Goal: Task Accomplishment & Management: Use online tool/utility

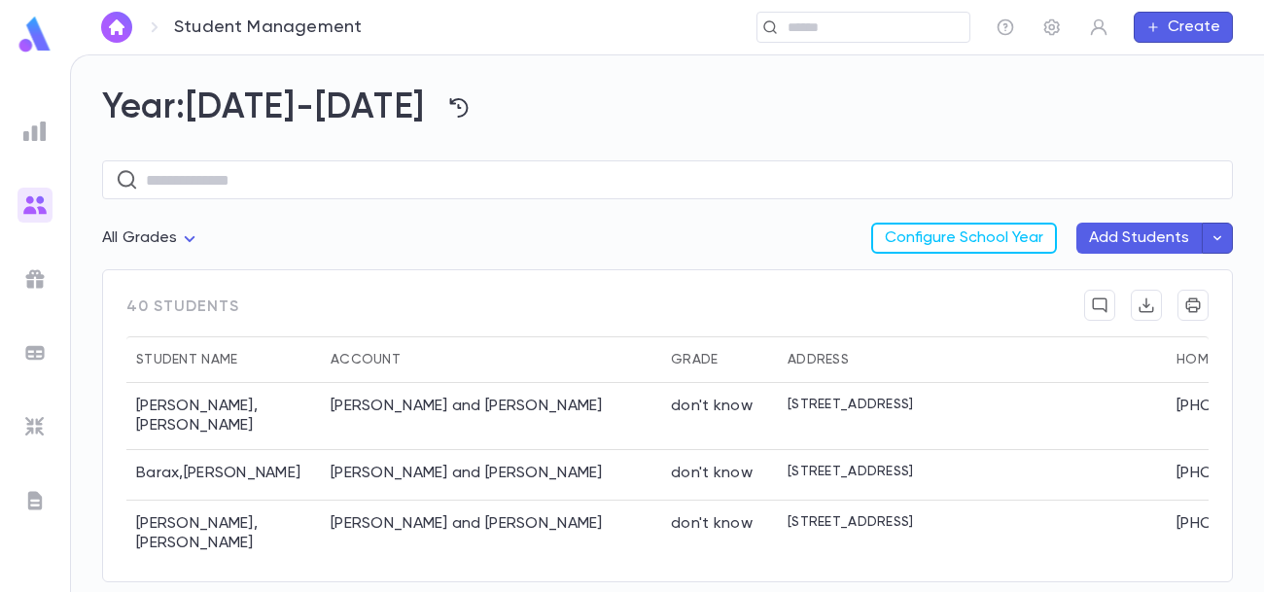
click at [1221, 240] on icon "button" at bounding box center [1216, 237] width 17 height 19
click at [1050, 275] on span "Beta" at bounding box center [1074, 278] width 50 height 16
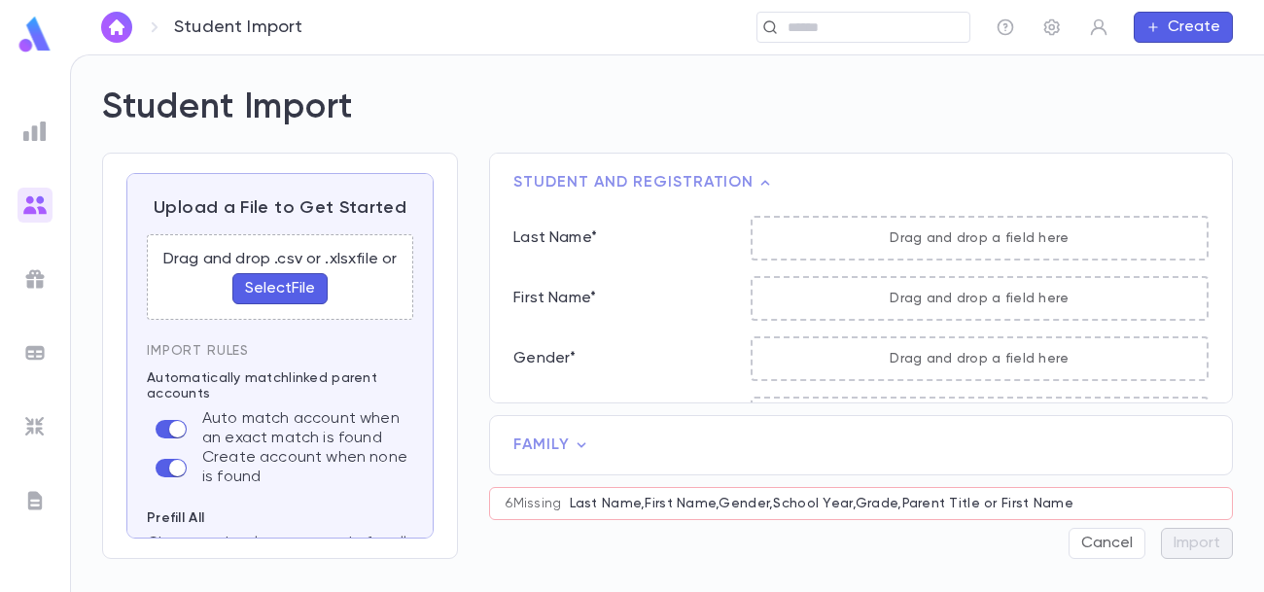
click at [275, 288] on button "Select File" at bounding box center [279, 288] width 95 height 31
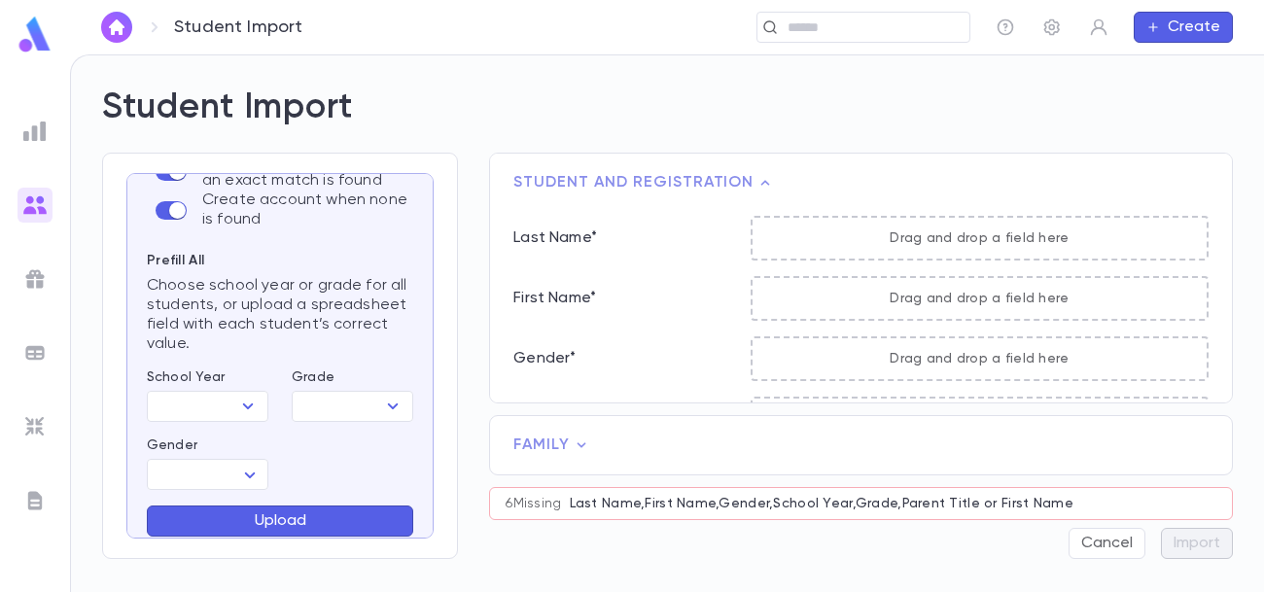
scroll to position [244, 0]
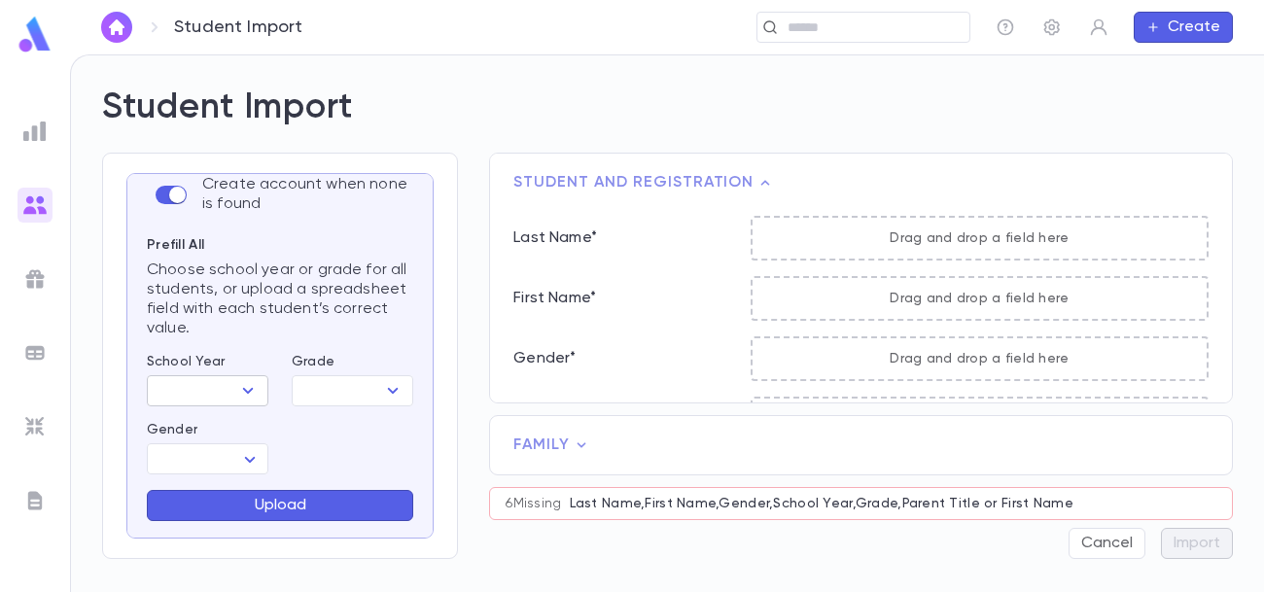
click at [237, 391] on icon "Open" at bounding box center [247, 390] width 23 height 23
click at [222, 428] on li "[DATE]-[DATE]" at bounding box center [212, 428] width 132 height 31
type input "*********"
click at [249, 464] on body "Student Import ​ Create Student Import Upload a File to Get Started Student app…" at bounding box center [632, 322] width 1264 height 537
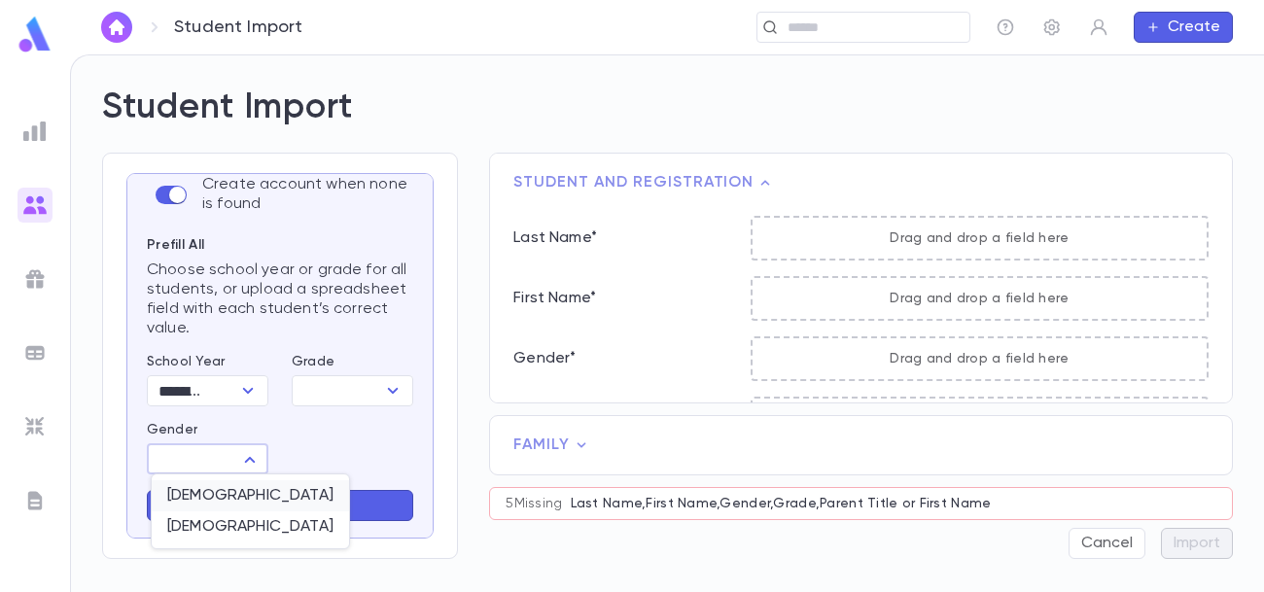
click at [235, 492] on span "[DEMOGRAPHIC_DATA]" at bounding box center [250, 495] width 166 height 19
type input "****"
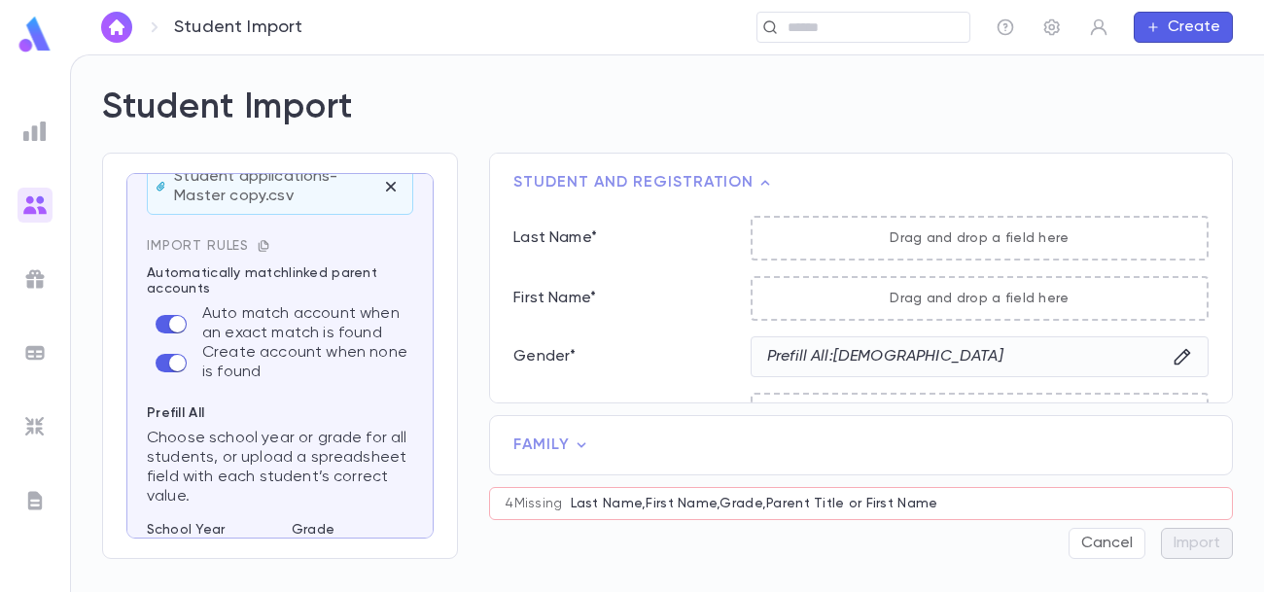
scroll to position [62, 0]
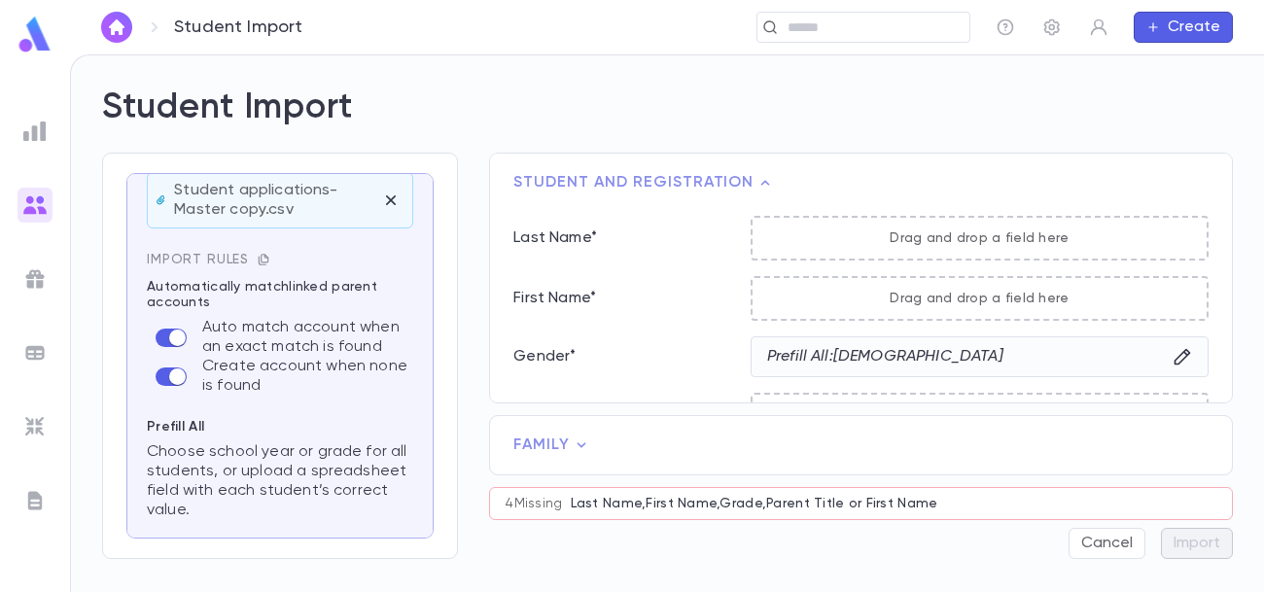
click at [260, 261] on icon "button" at bounding box center [264, 259] width 10 height 11
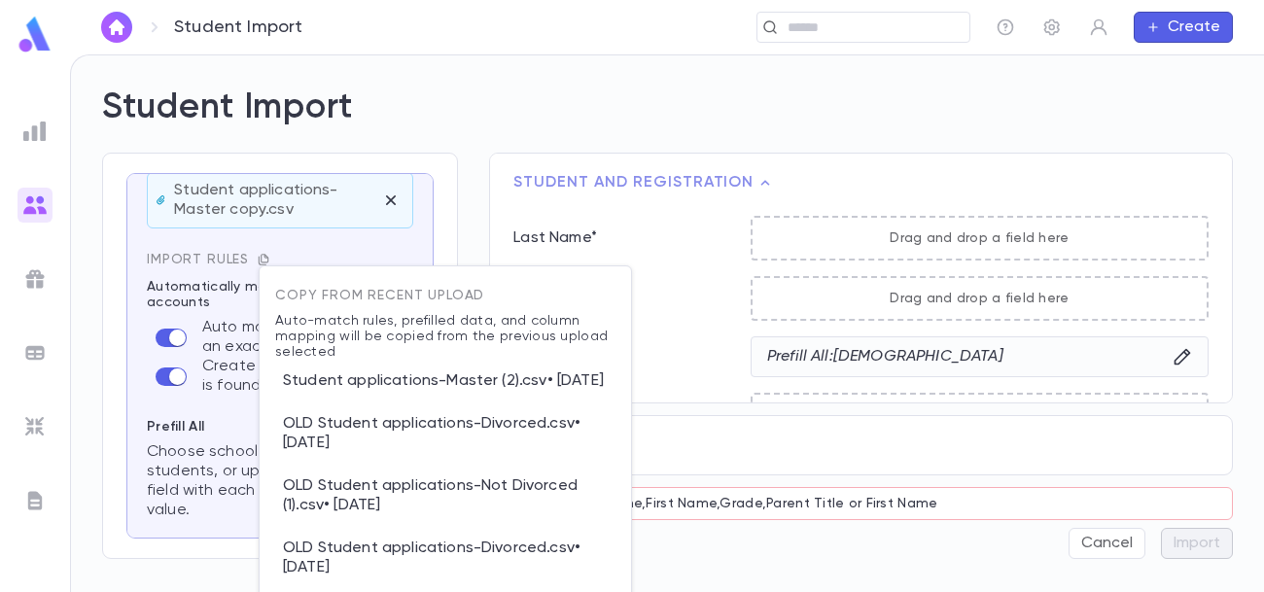
click at [367, 392] on p "Student applications-Master (2).csv • [DATE]" at bounding box center [445, 381] width 340 height 43
type input "*********"
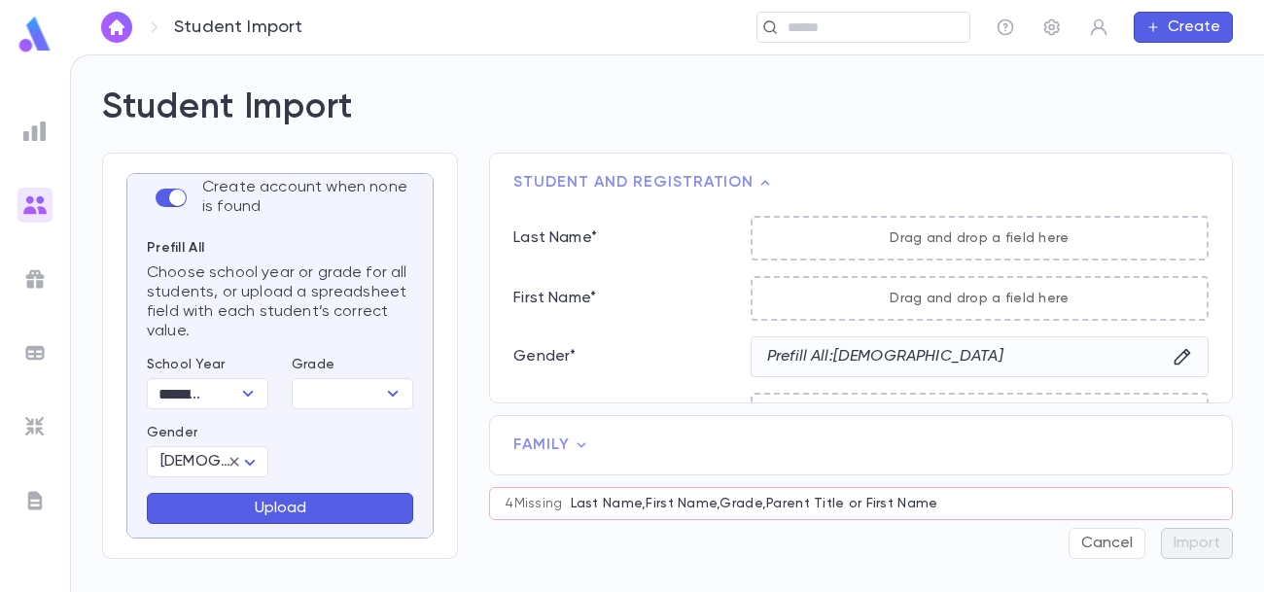
scroll to position [399, 0]
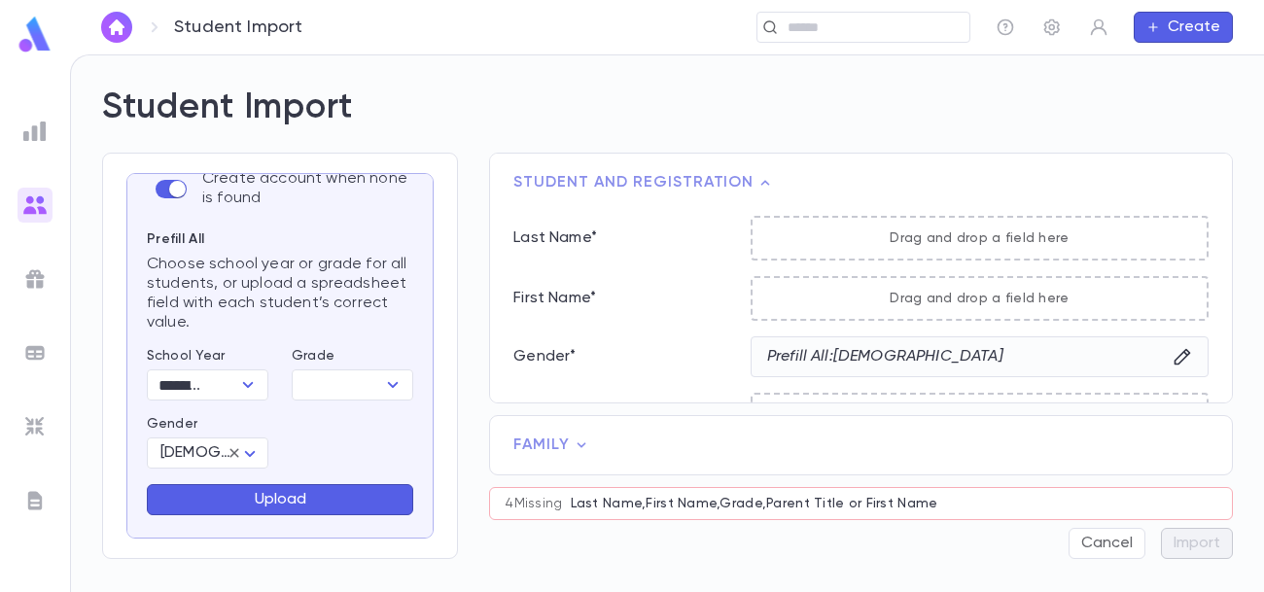
click at [318, 495] on button "Upload" at bounding box center [280, 499] width 266 height 31
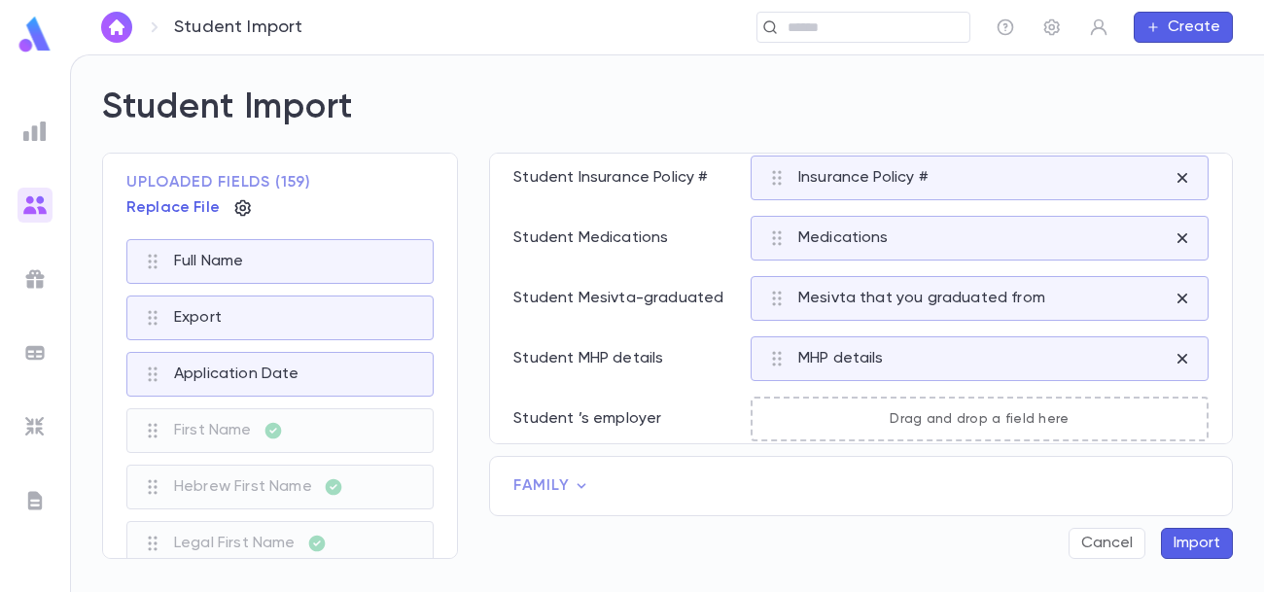
scroll to position [1794, 0]
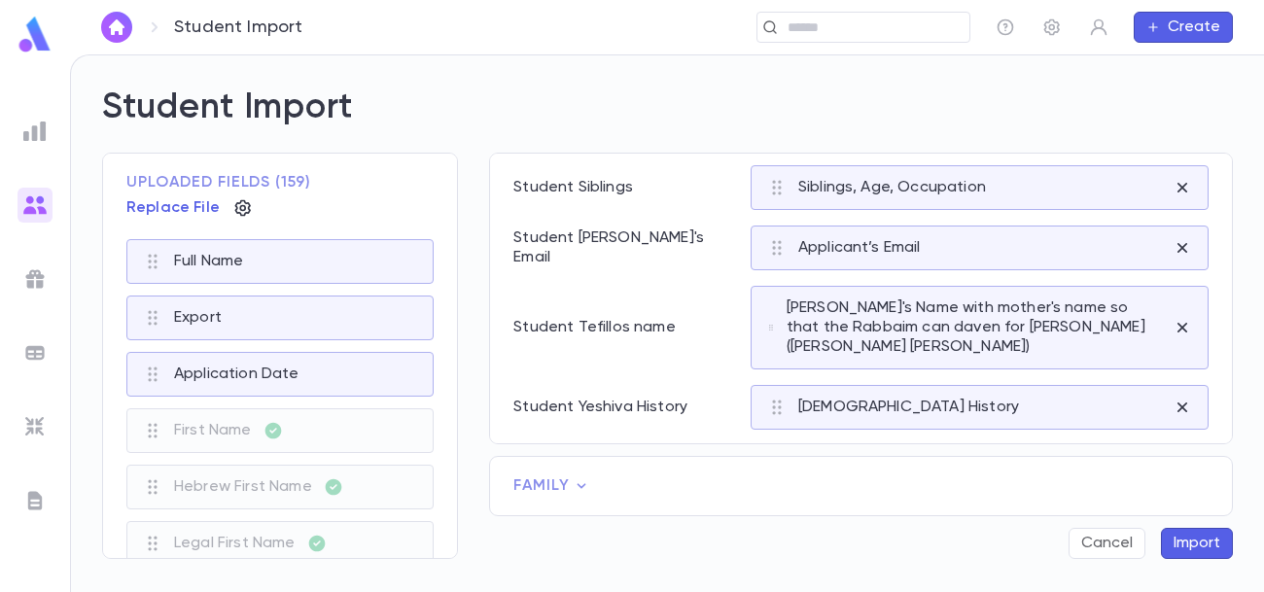
click at [575, 485] on icon at bounding box center [581, 485] width 19 height 19
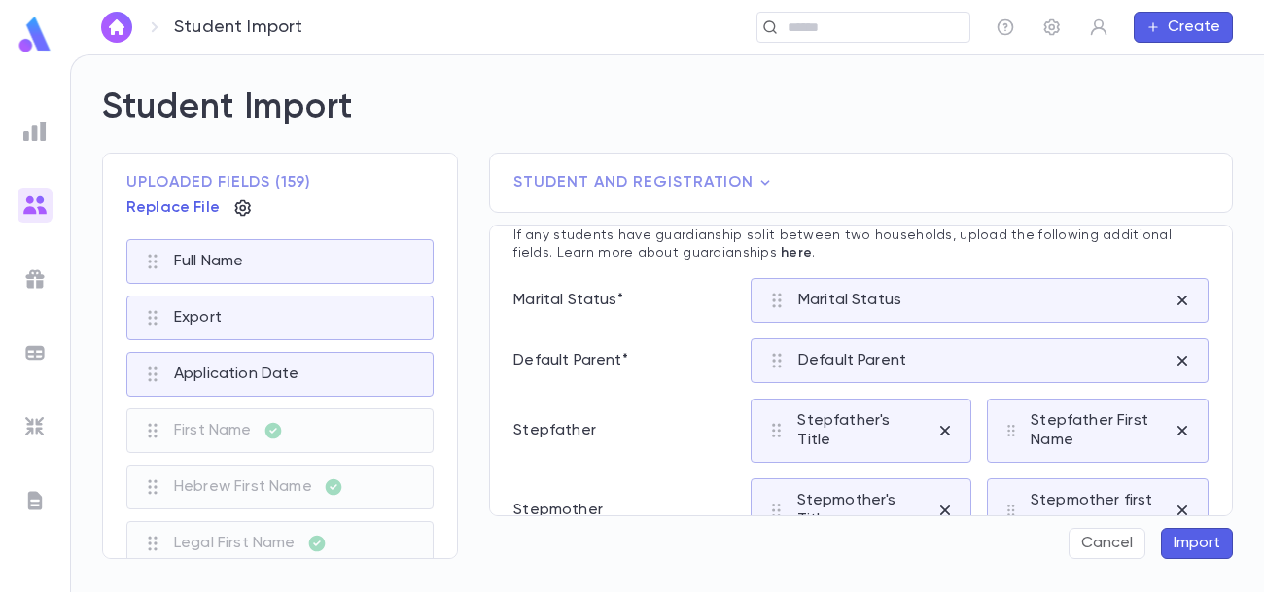
scroll to position [0, 0]
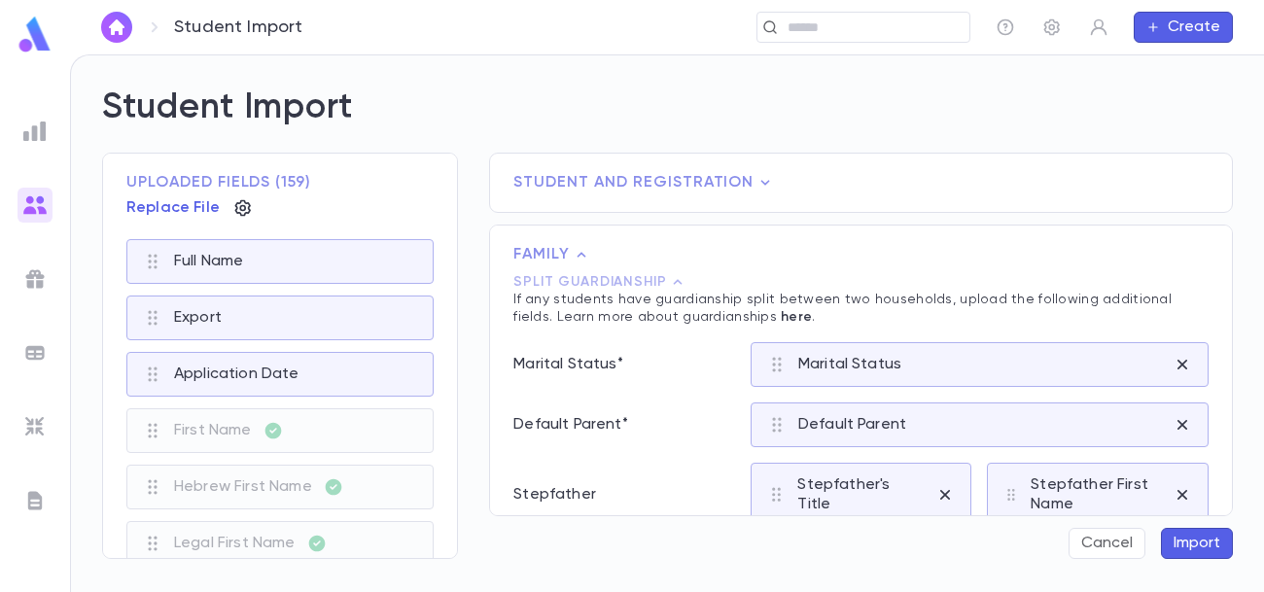
click at [755, 182] on icon at bounding box center [764, 182] width 19 height 19
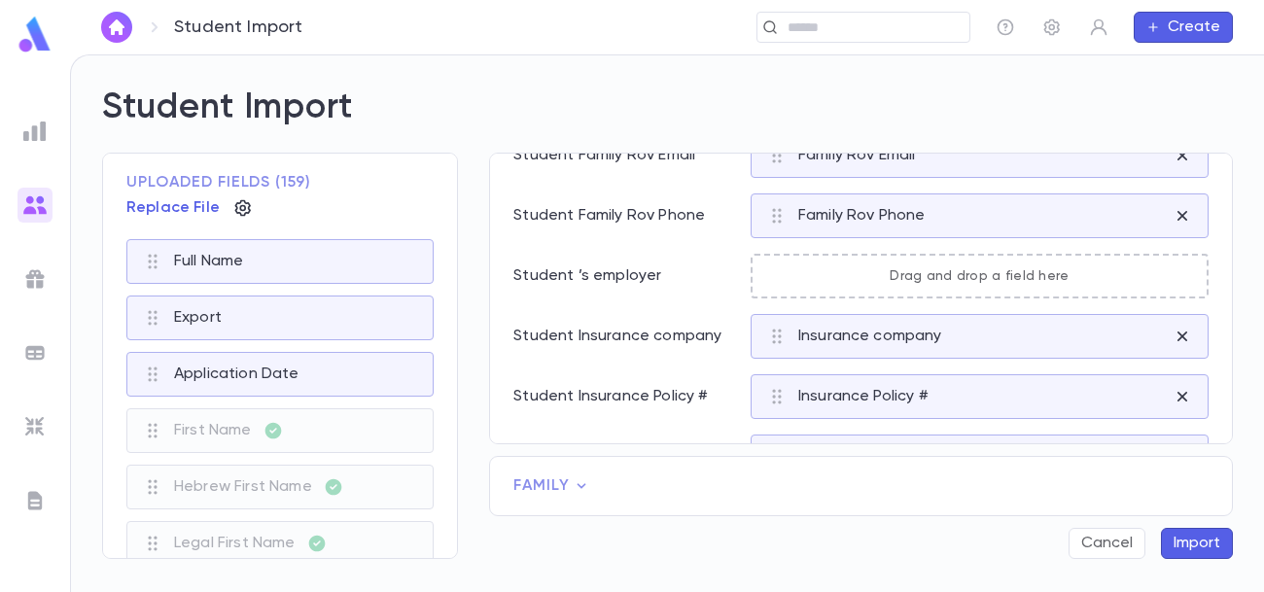
scroll to position [1105, 0]
click at [1186, 541] on button "Import" at bounding box center [1197, 543] width 72 height 31
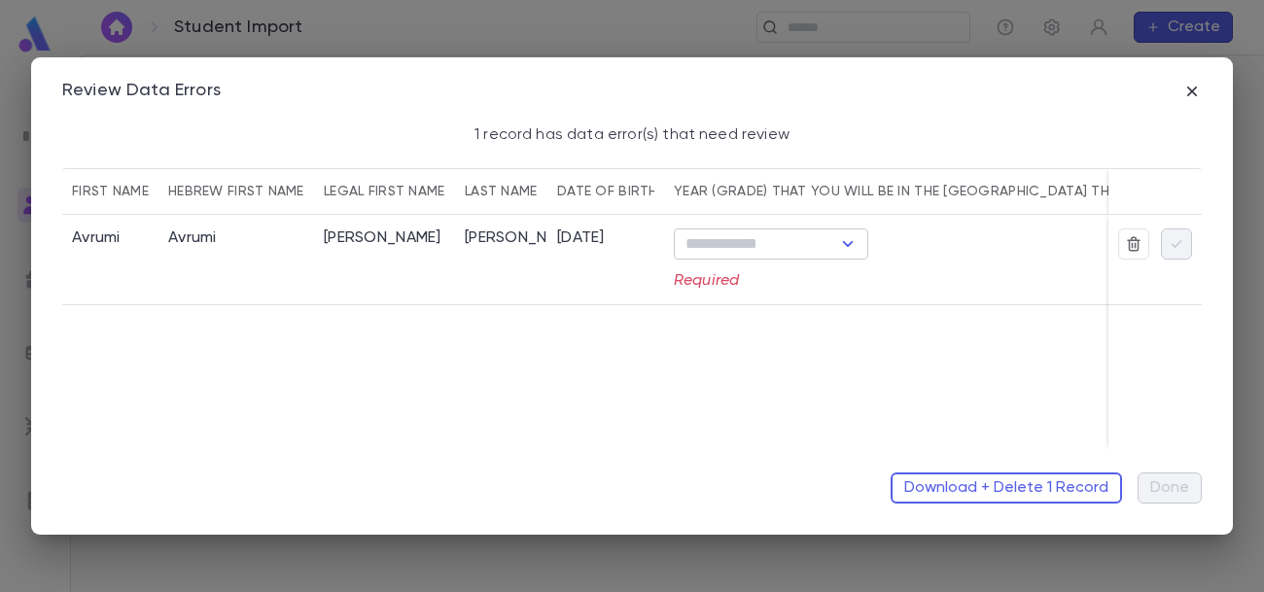
click at [851, 246] on icon "Open" at bounding box center [847, 243] width 23 height 23
click at [799, 279] on li "don't know" at bounding box center [771, 281] width 194 height 31
type input "**********"
click at [1171, 243] on icon "button" at bounding box center [1175, 243] width 17 height 19
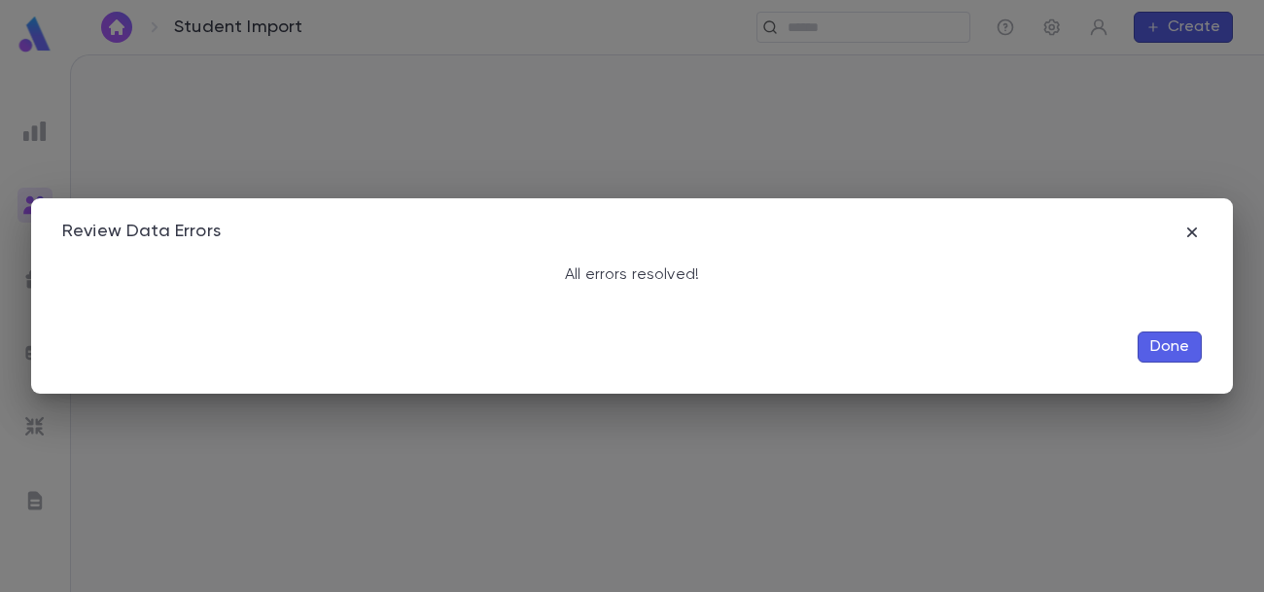
click at [1170, 347] on button "Done" at bounding box center [1169, 346] width 64 height 31
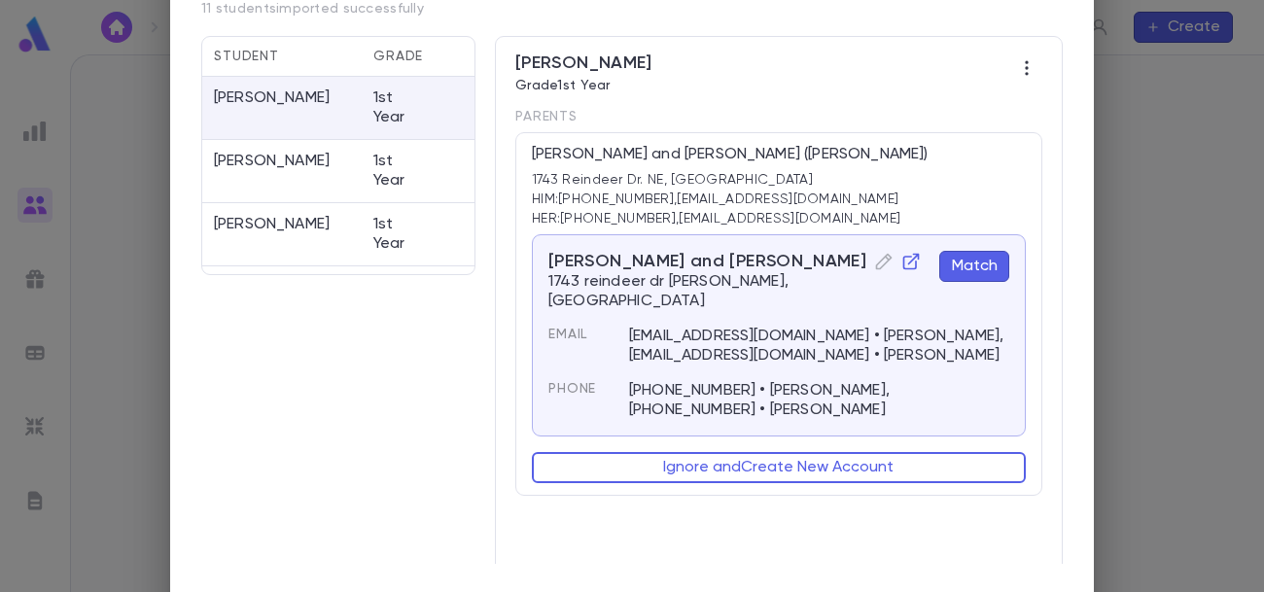
click at [1164, 257] on div "Match Student Accounts Review Later 3 students have accounts with match suggest…" at bounding box center [632, 296] width 1264 height 592
